Goal: Task Accomplishment & Management: Manage account settings

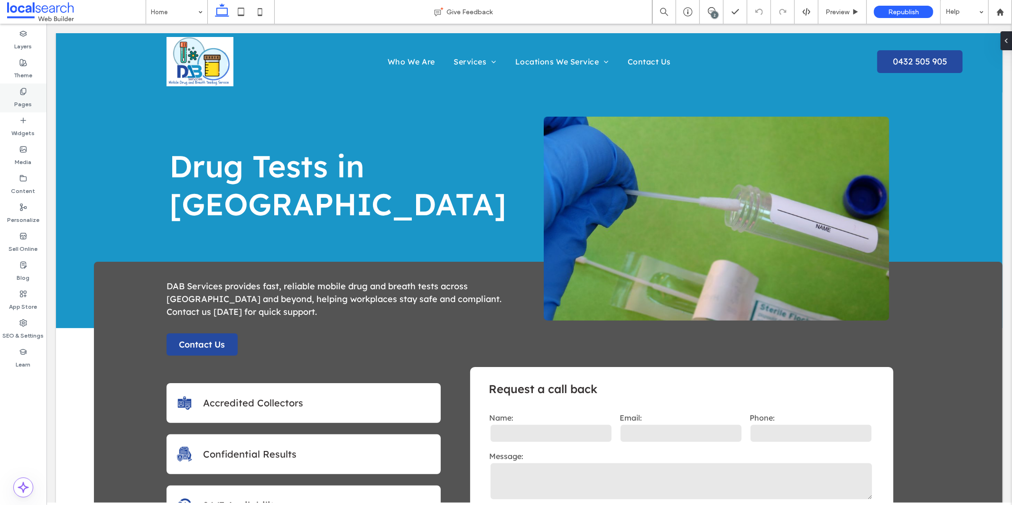
click at [21, 96] on label "Pages" at bounding box center [24, 101] width 18 height 13
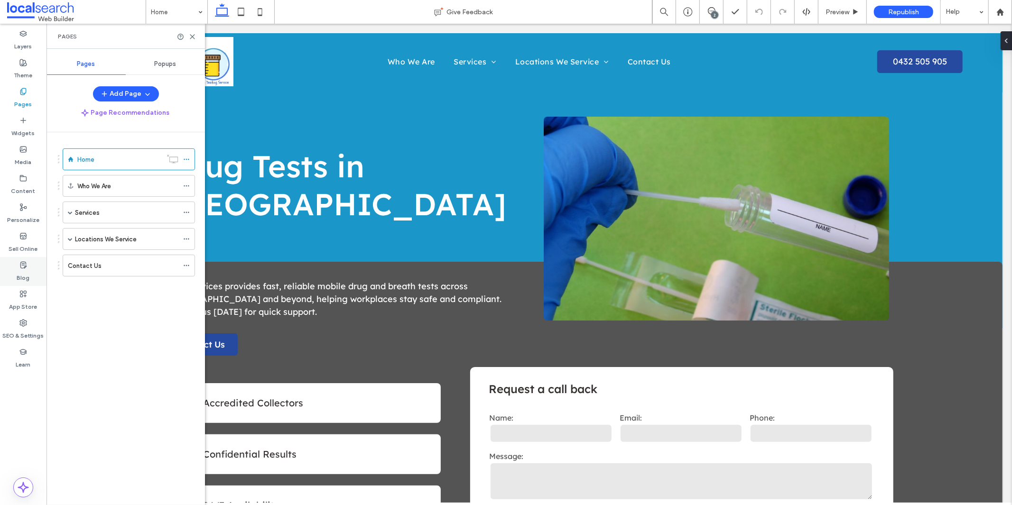
click at [37, 262] on div "Blog" at bounding box center [23, 271] width 46 height 29
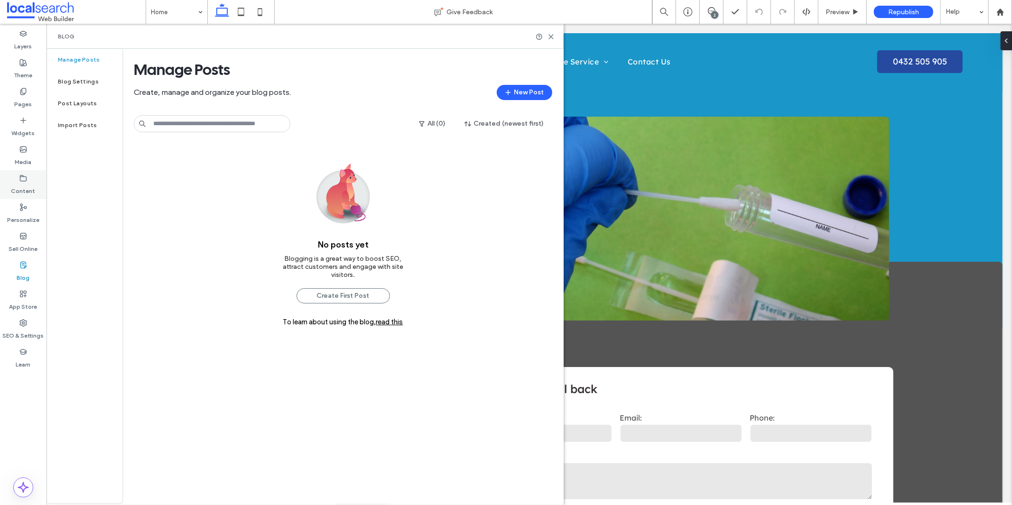
click at [21, 187] on label "Content" at bounding box center [23, 188] width 24 height 13
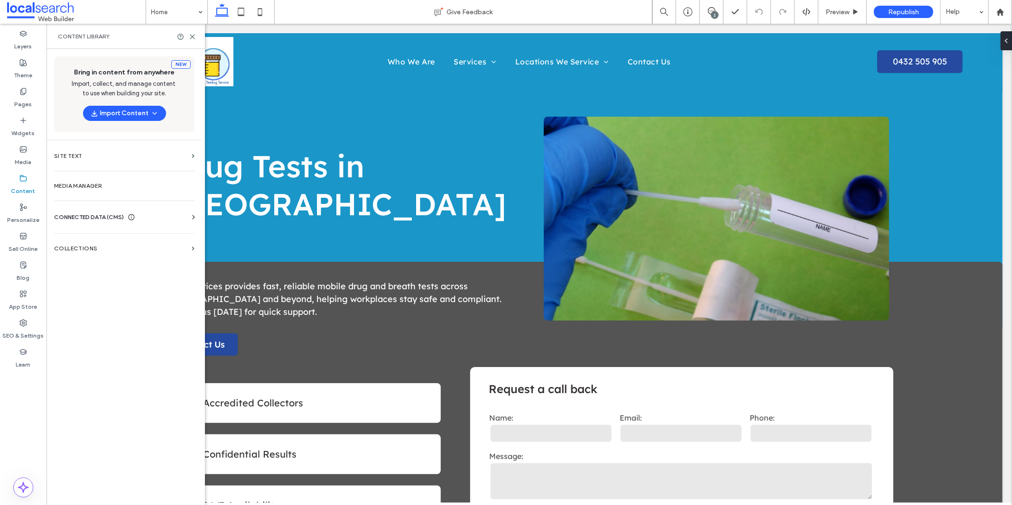
click at [99, 215] on span "CONNECTED DATA (CMS)" at bounding box center [89, 216] width 70 height 9
click at [105, 235] on section "Business Info" at bounding box center [126, 241] width 144 height 22
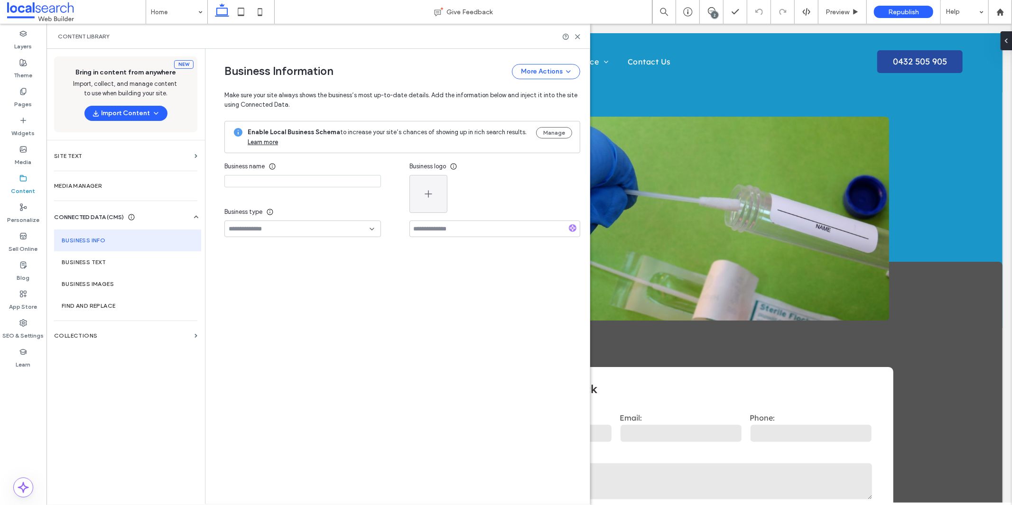
type input "**********"
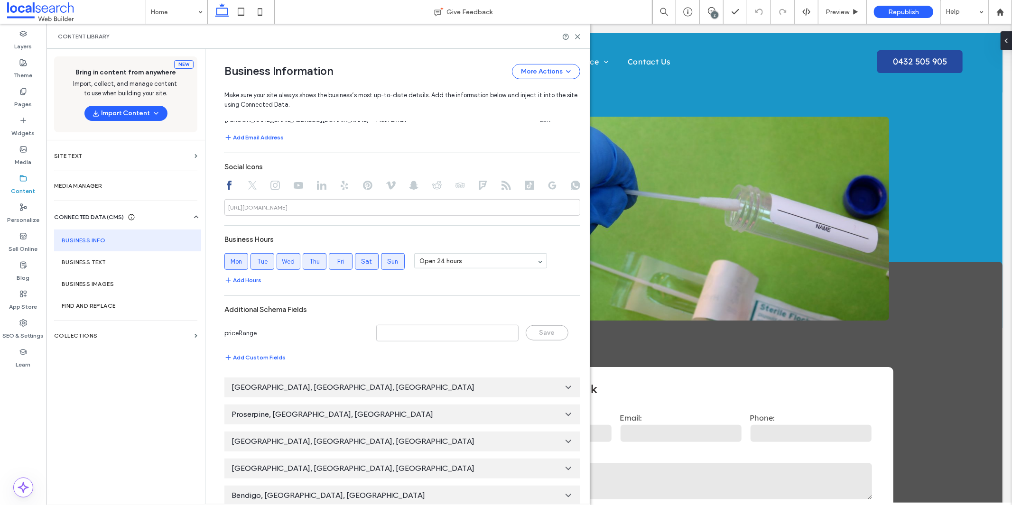
scroll to position [452, 0]
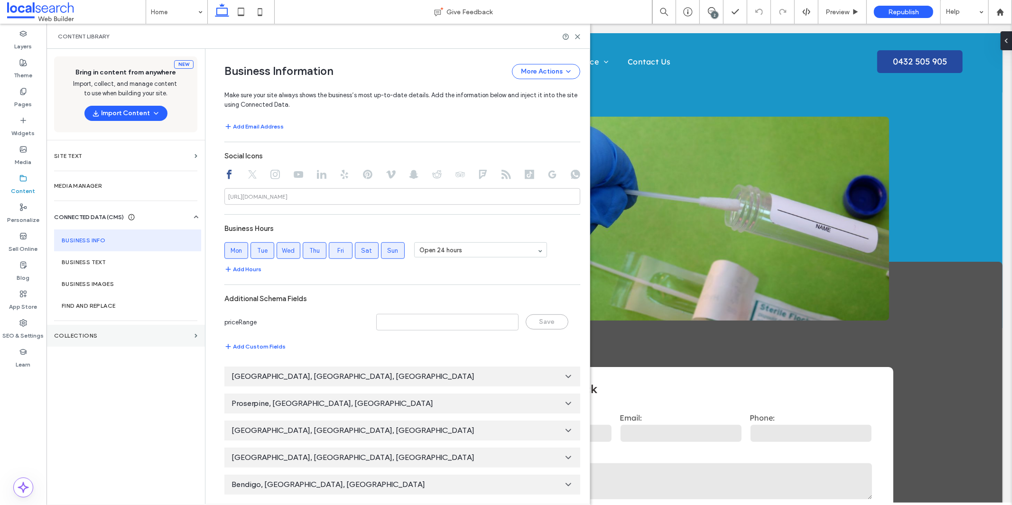
click at [95, 340] on section "Collections" at bounding box center [125, 336] width 158 height 22
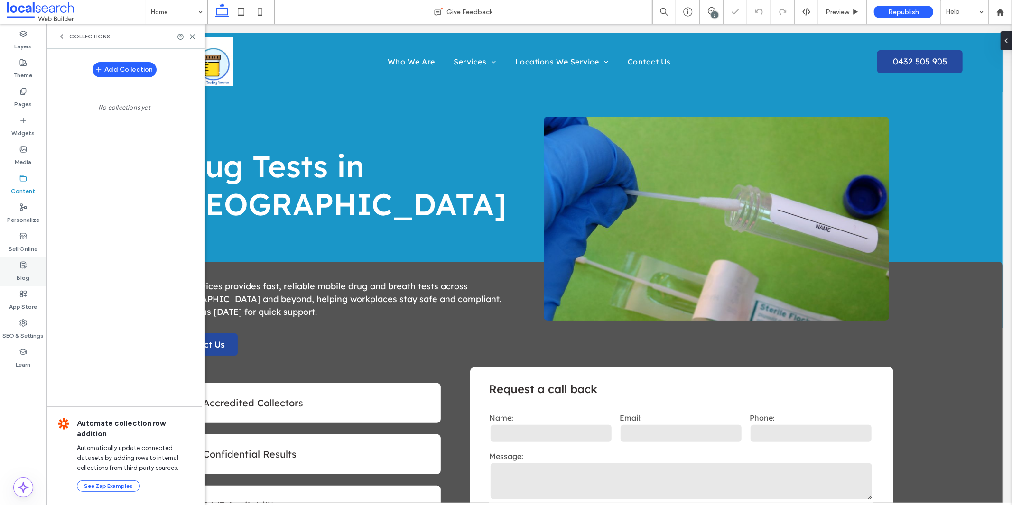
scroll to position [0, 0]
click at [27, 324] on icon at bounding box center [23, 323] width 8 height 8
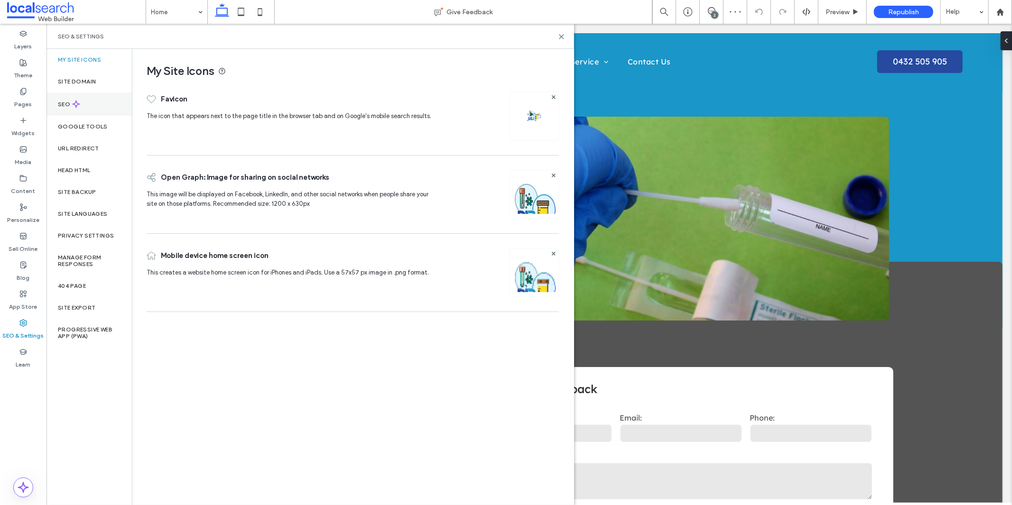
click at [74, 108] on div "SEO" at bounding box center [88, 103] width 85 height 23
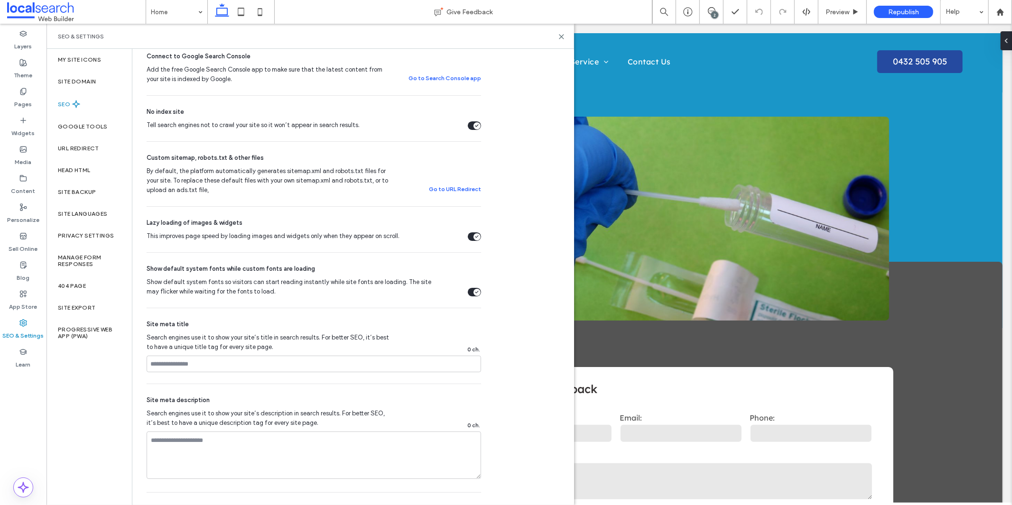
scroll to position [316, 0]
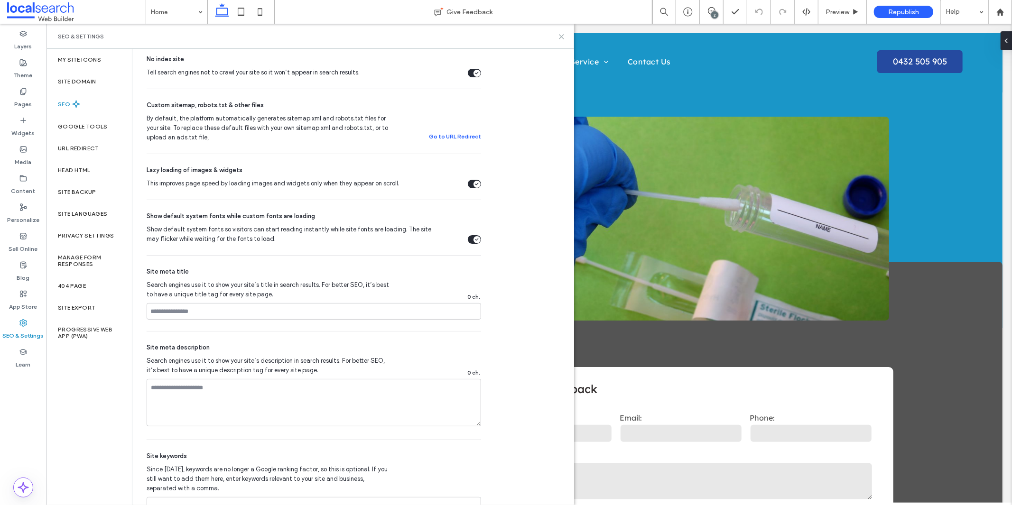
drag, startPoint x: 562, startPoint y: 37, endPoint x: 515, endPoint y: 13, distance: 52.8
click at [562, 37] on use at bounding box center [561, 37] width 4 height 4
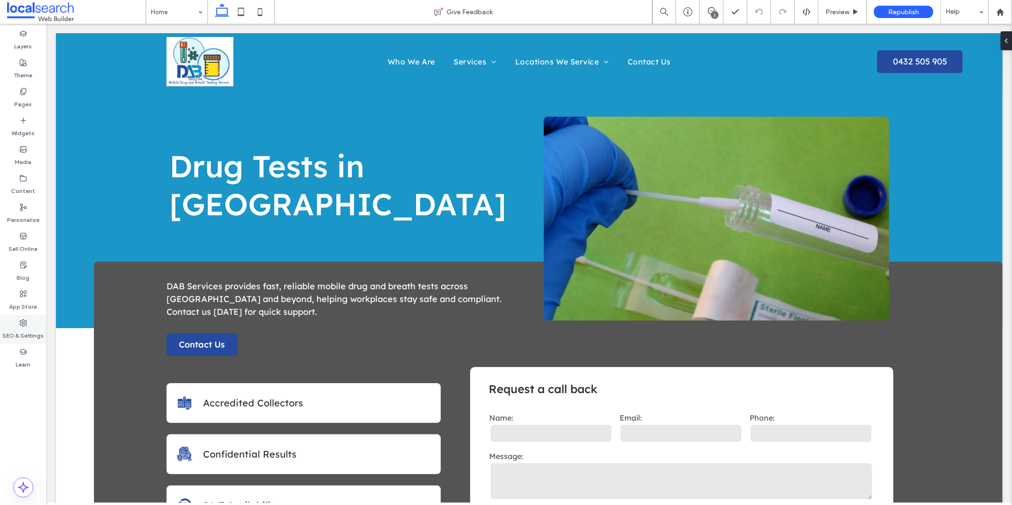
click at [37, 337] on label "SEO & Settings" at bounding box center [23, 333] width 41 height 13
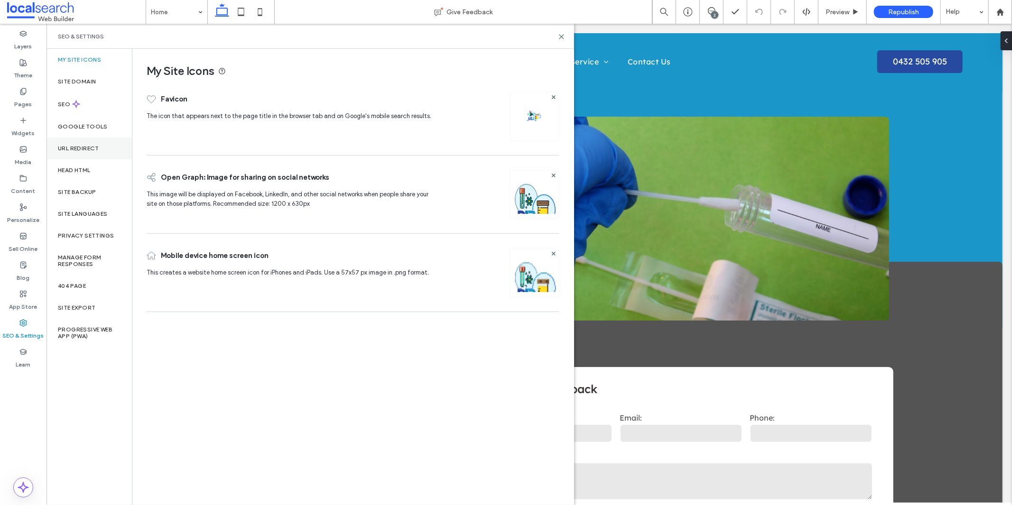
click at [87, 140] on div "URL Redirect" at bounding box center [88, 149] width 85 height 22
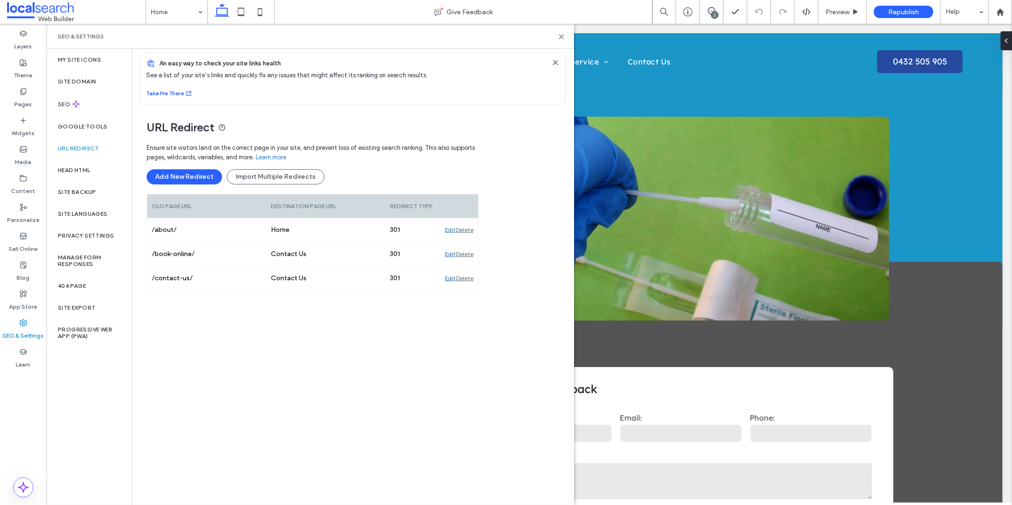
scroll to position [0, 0]
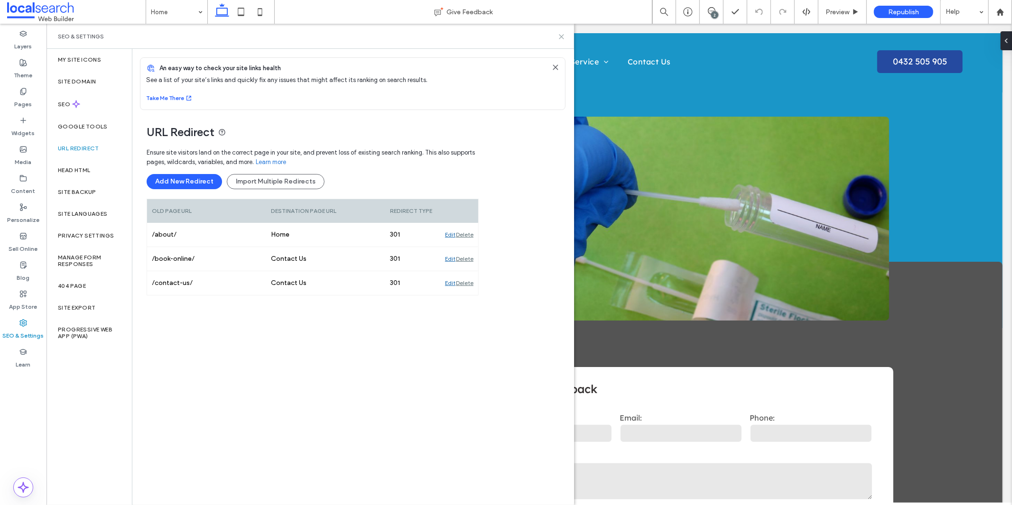
click at [564, 37] on icon at bounding box center [561, 36] width 7 height 7
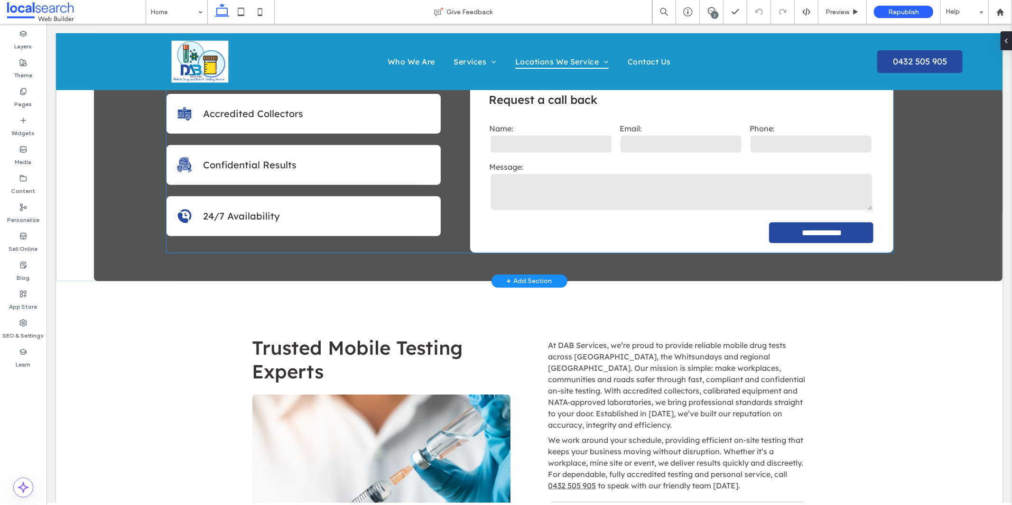
scroll to position [421, 0]
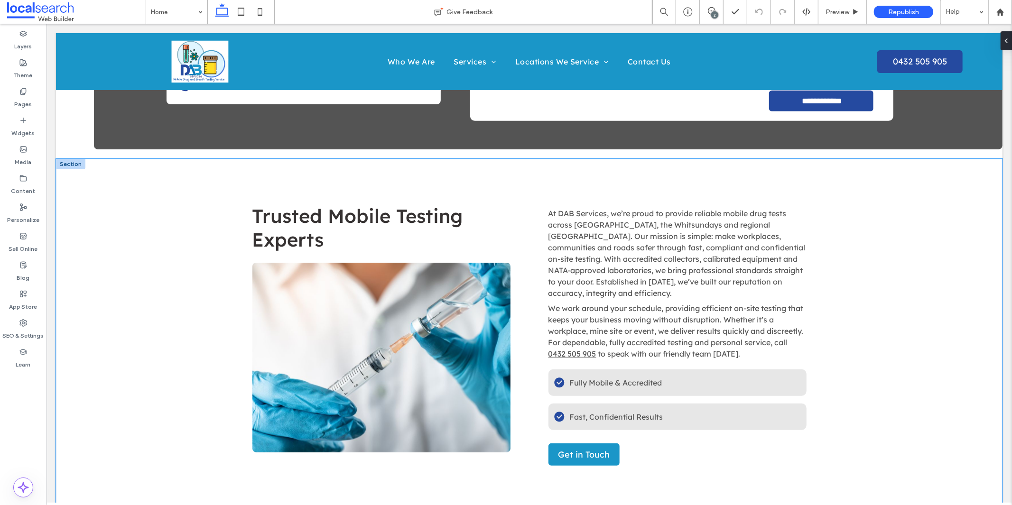
click at [161, 392] on div "Trusted Mobile Testing Experts At DAB Services, we’re proud to provide reliable…" at bounding box center [528, 339] width 946 height 362
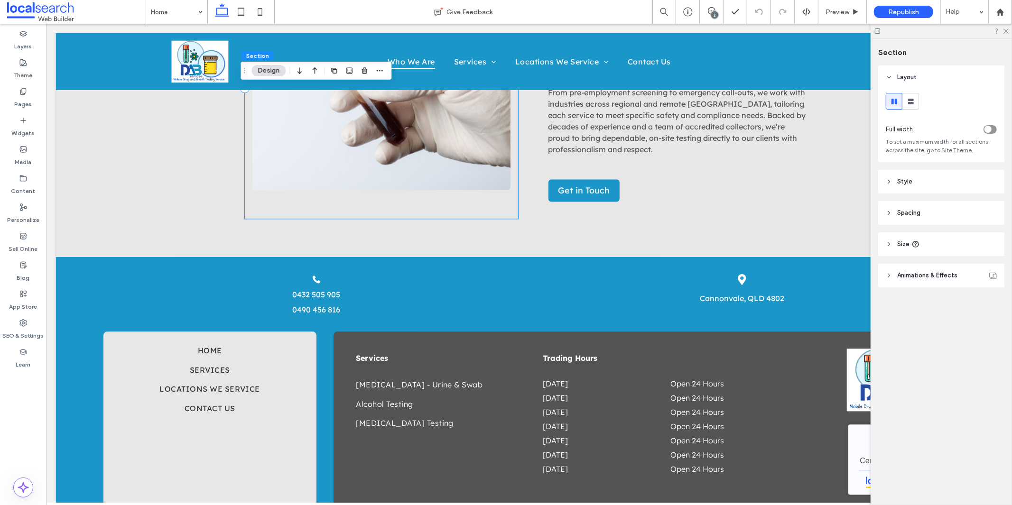
scroll to position [1691, 0]
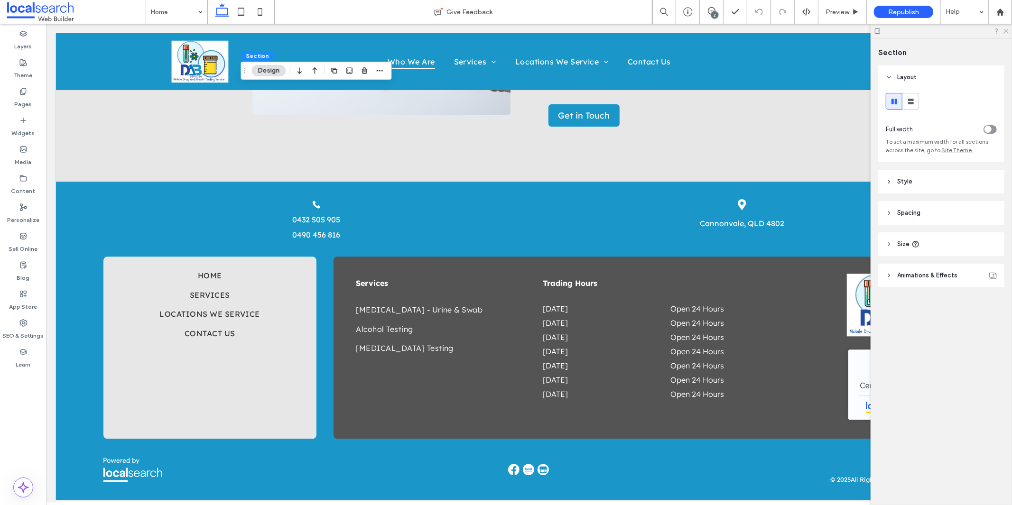
click at [1006, 30] on use at bounding box center [1005, 31] width 5 height 5
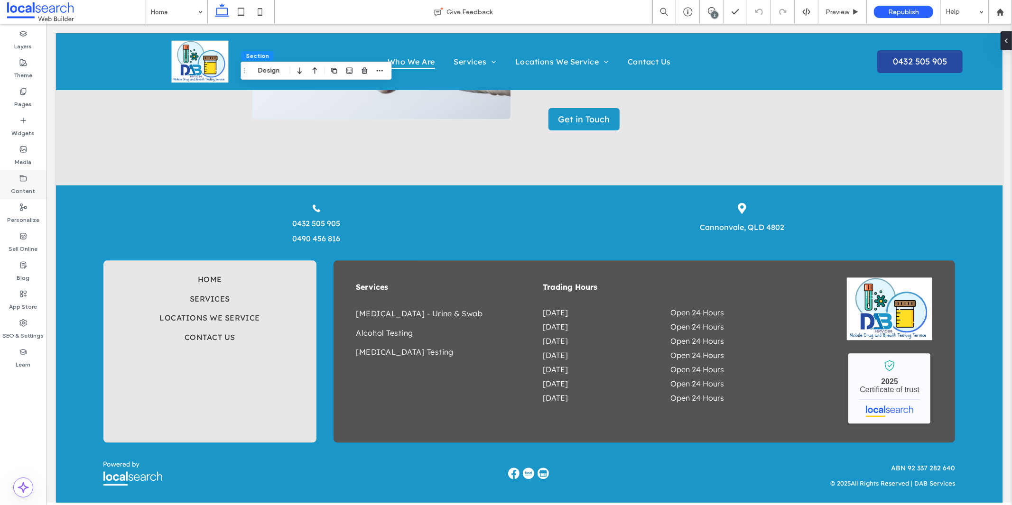
click at [32, 182] on label "Content" at bounding box center [23, 188] width 24 height 13
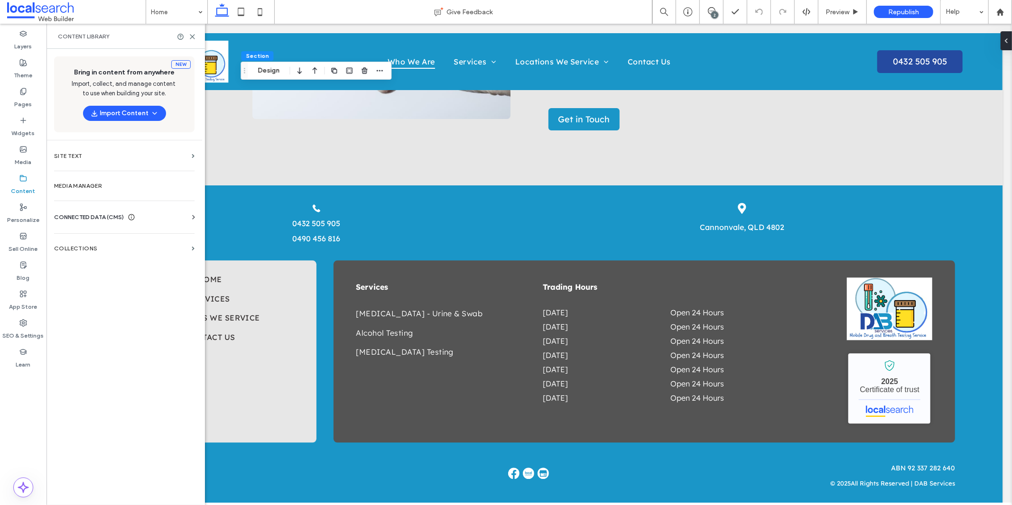
click at [119, 209] on div "CONNECTED DATA (CMS) Business Info Business Text Business Images Find and Repla…" at bounding box center [124, 217] width 156 height 25
click at [148, 218] on div "CONNECTED DATA (CMS)" at bounding box center [126, 216] width 144 height 9
click at [137, 235] on section "Business Info" at bounding box center [126, 241] width 144 height 22
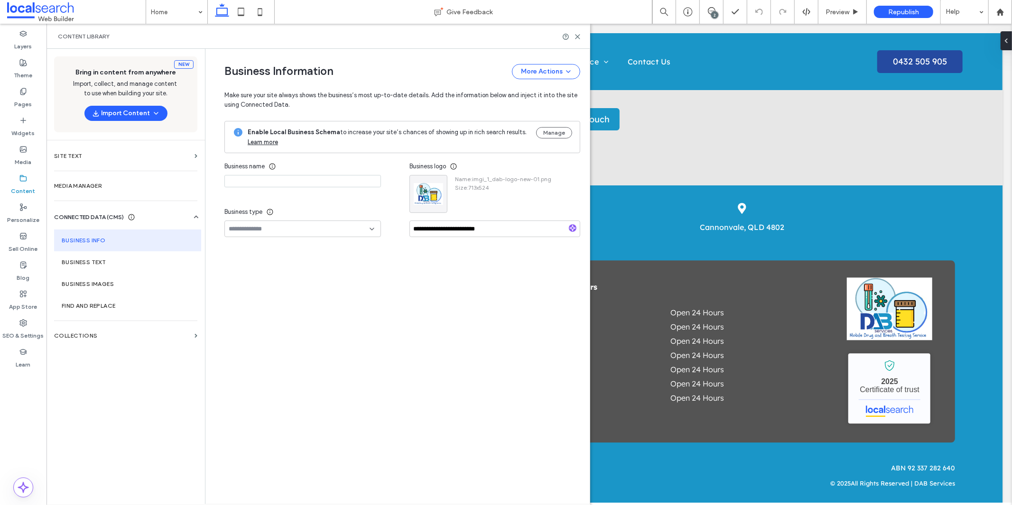
type input "**********"
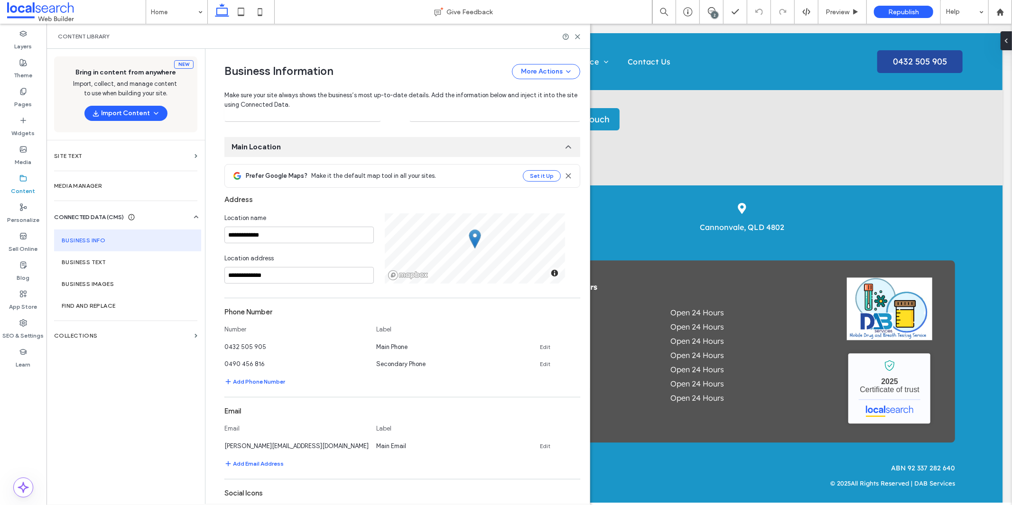
scroll to position [168, 0]
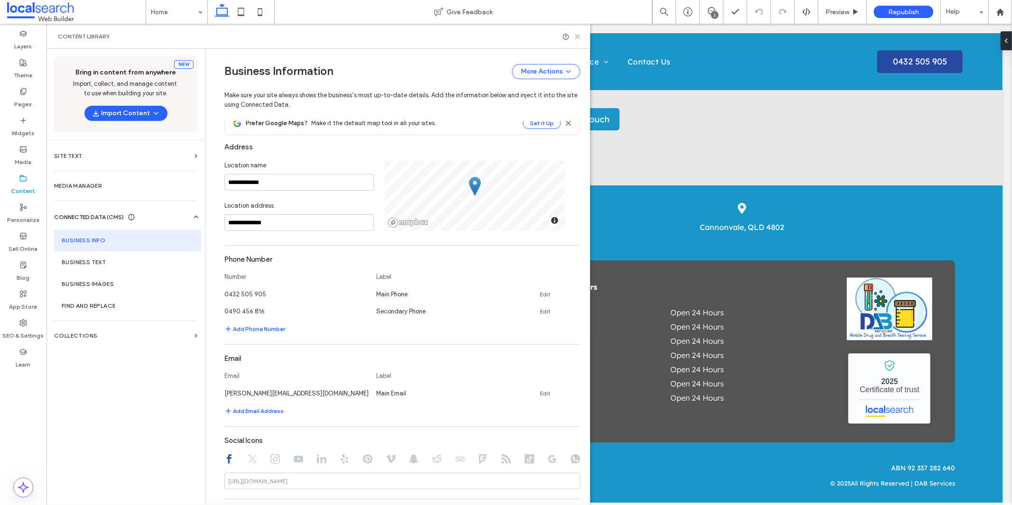
click at [577, 39] on icon at bounding box center [577, 36] width 7 height 7
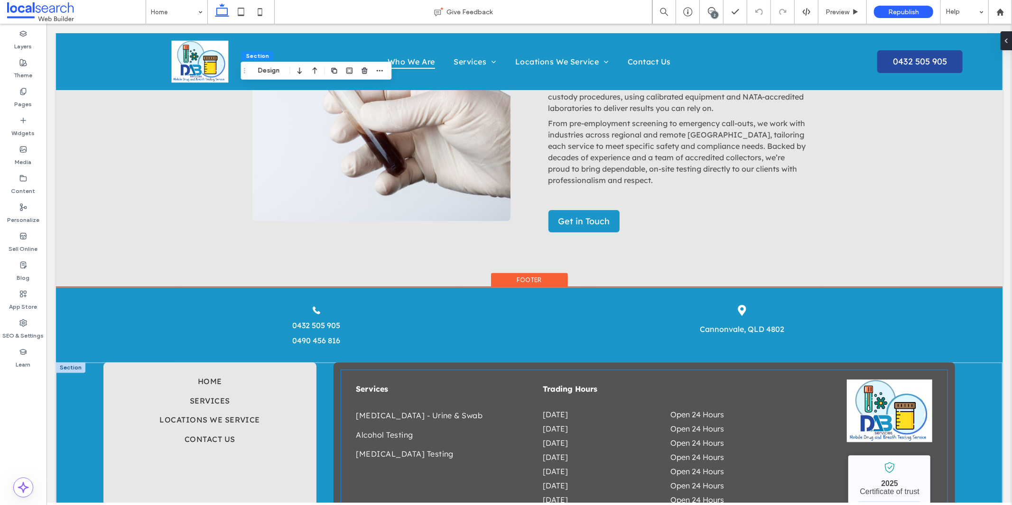
scroll to position [1683, 0]
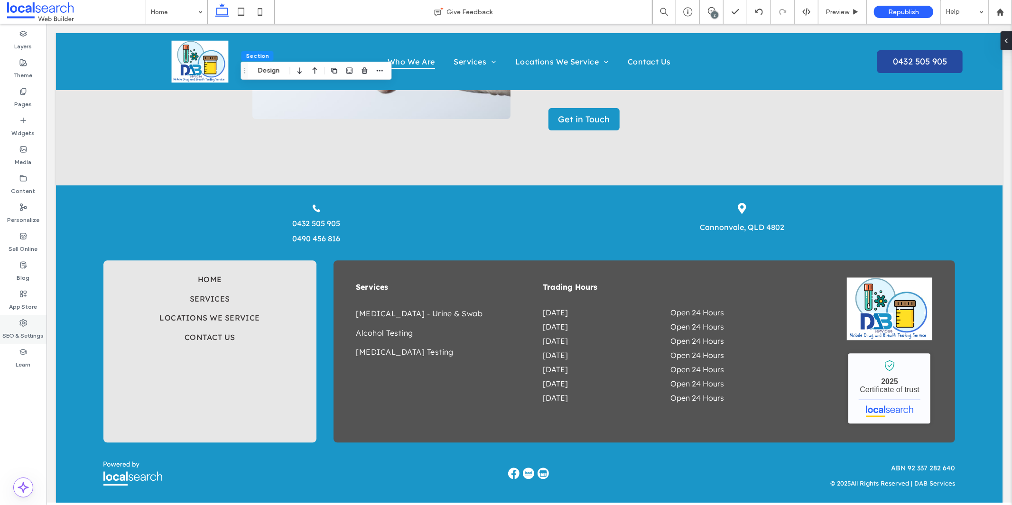
click at [24, 335] on label "SEO & Settings" at bounding box center [23, 333] width 41 height 13
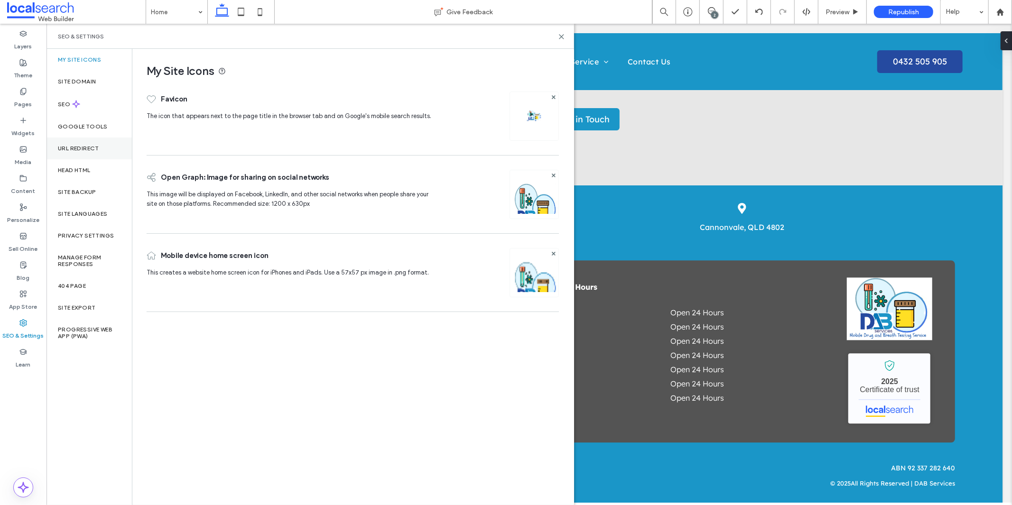
click at [81, 146] on label "URL Redirect" at bounding box center [78, 148] width 41 height 7
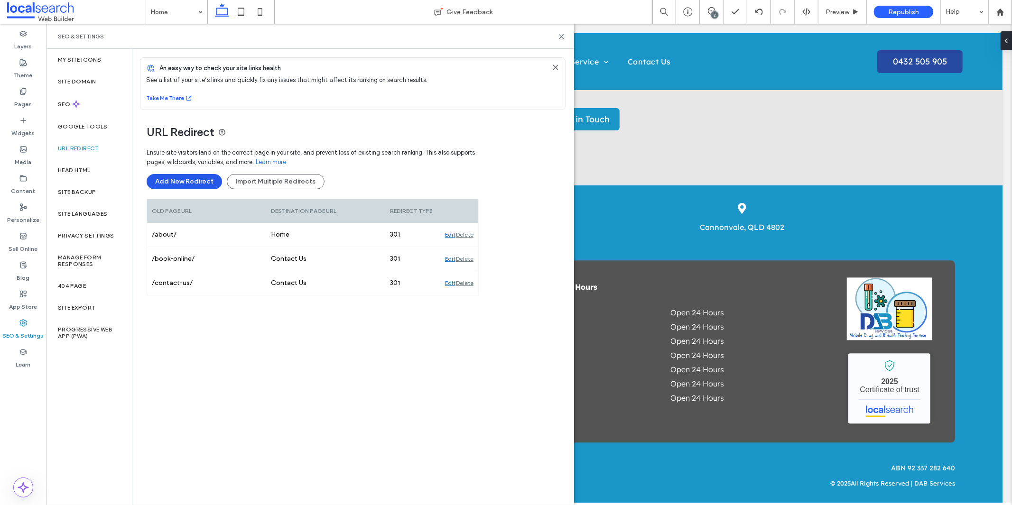
click at [184, 180] on button "Add New Redirect" at bounding box center [184, 181] width 75 height 15
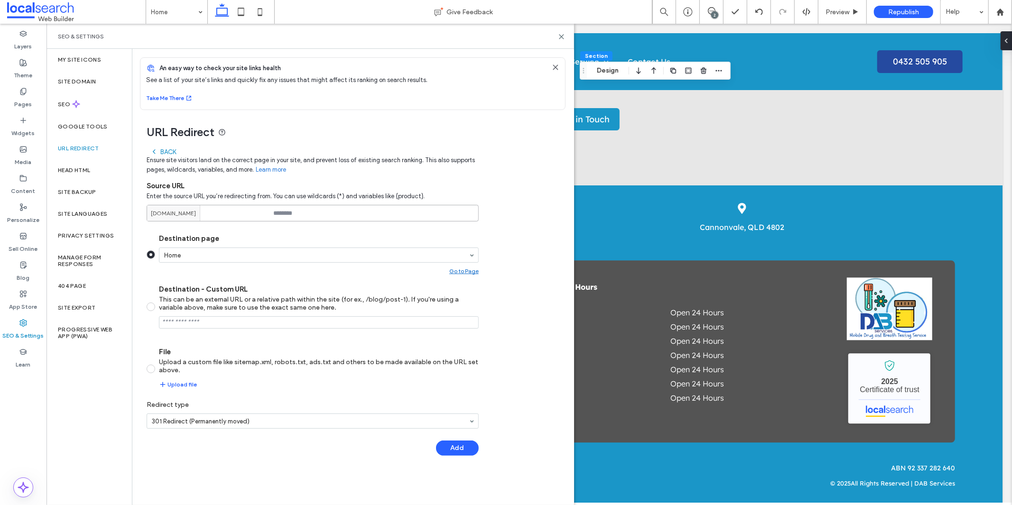
click at [313, 211] on input at bounding box center [313, 213] width 332 height 17
type input "**********"
click at [220, 236] on section "Destination page Home Go to Page Destination - Custom URL This can be an extern…" at bounding box center [313, 311] width 332 height 170
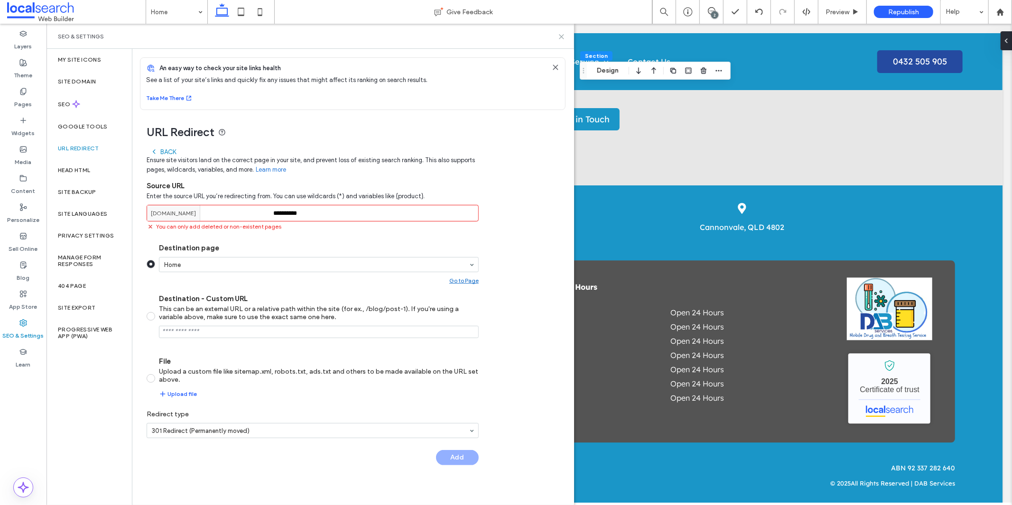
click at [561, 36] on icon at bounding box center [561, 36] width 7 height 7
